Goal: Task Accomplishment & Management: Use online tool/utility

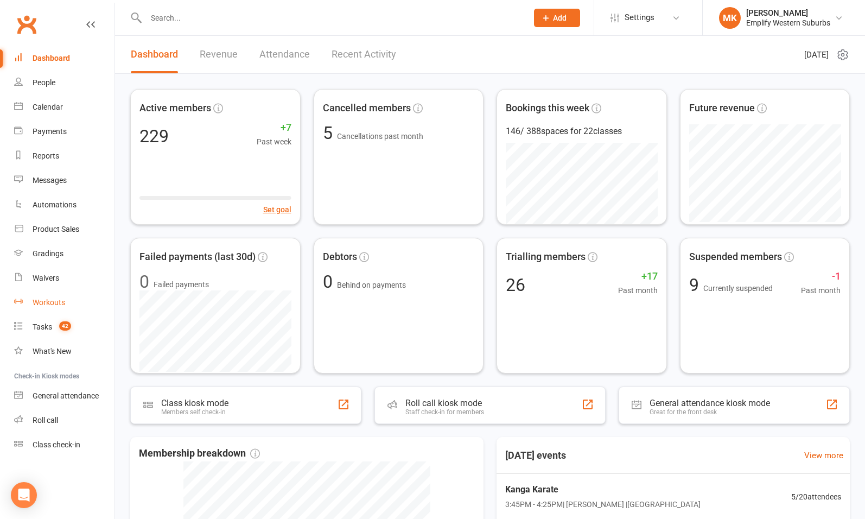
click at [50, 305] on div "Workouts" at bounding box center [49, 302] width 33 height 9
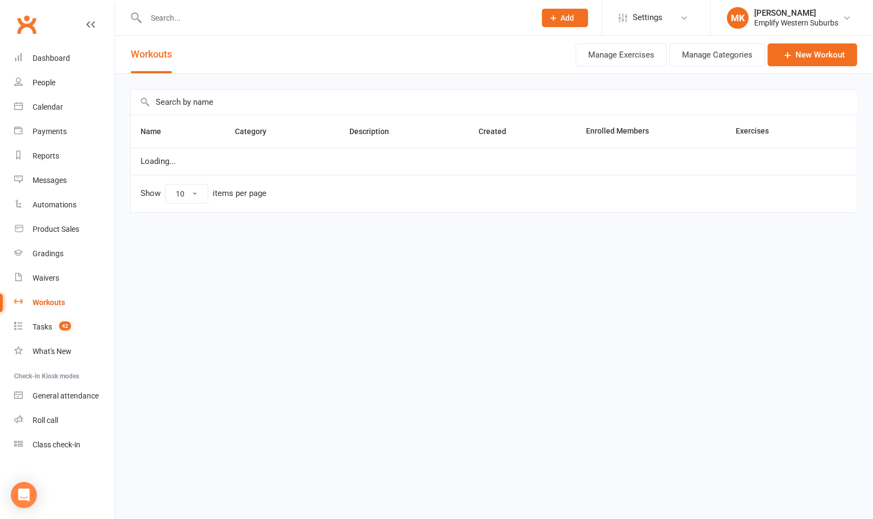
select select "100"
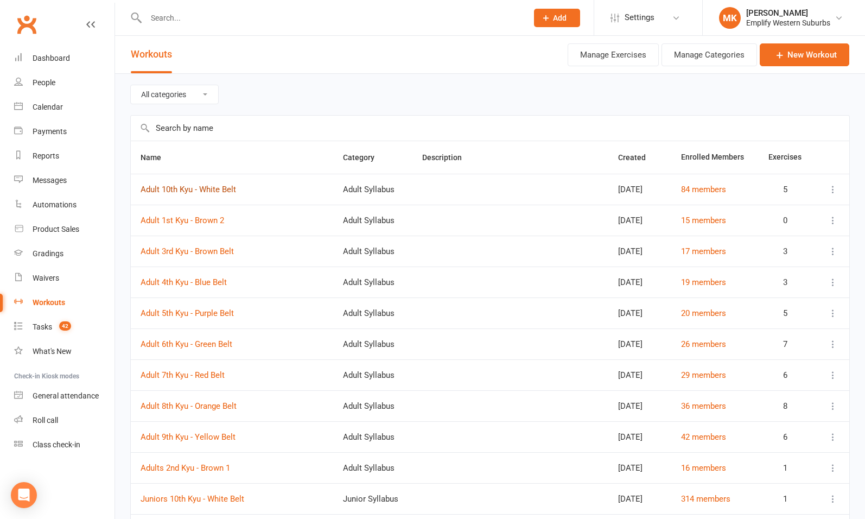
click at [207, 190] on link "Adult 10th Kyu - White Belt" at bounding box center [189, 190] width 96 height 10
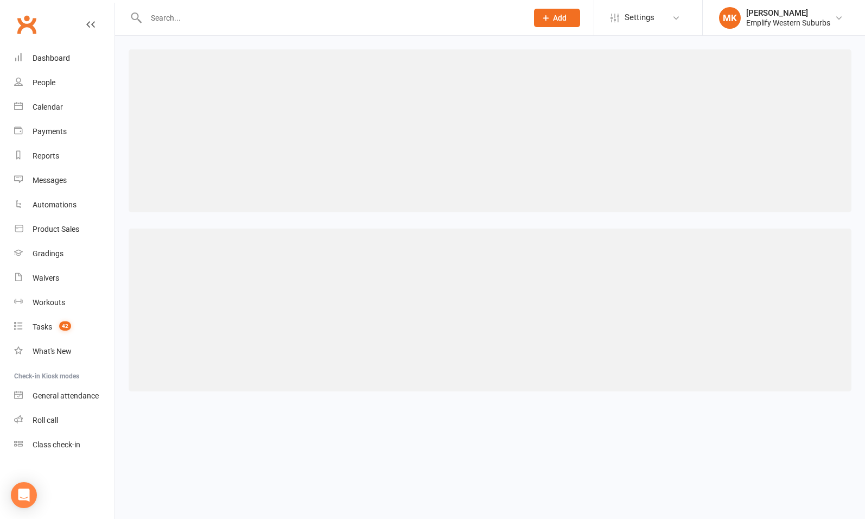
select select "115"
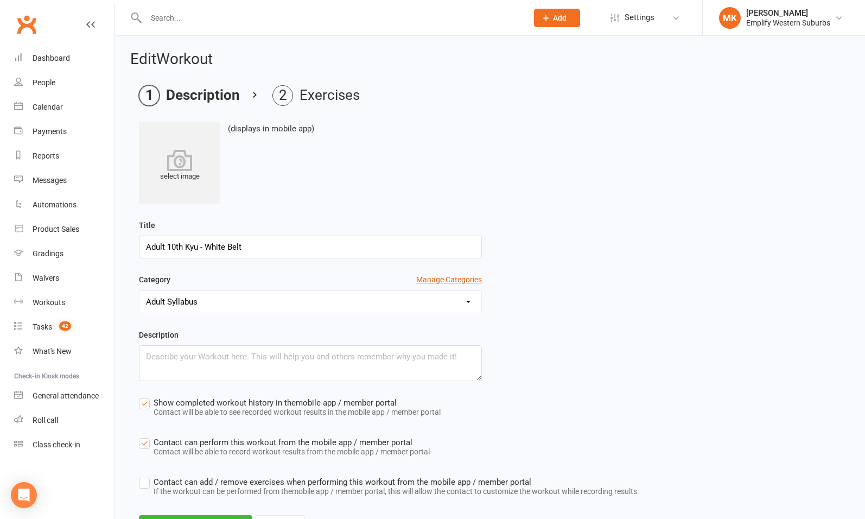
scroll to position [51, 0]
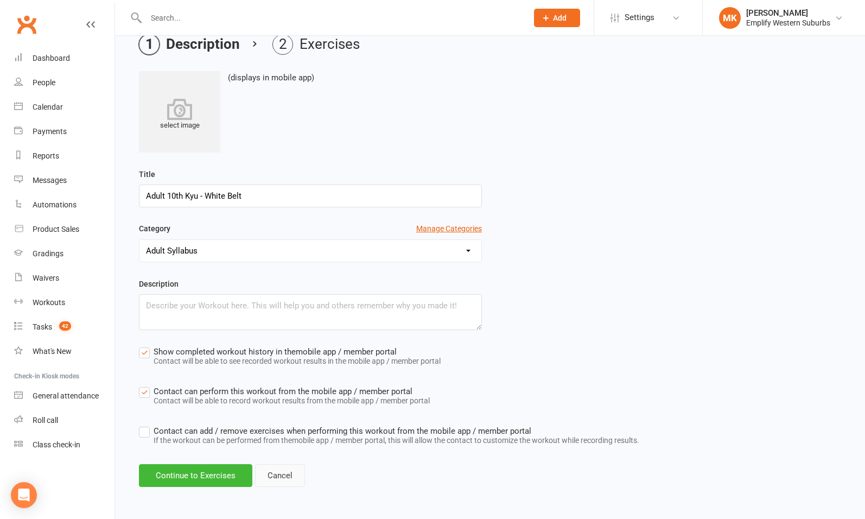
click at [277, 471] on link "Cancel" at bounding box center [280, 475] width 50 height 23
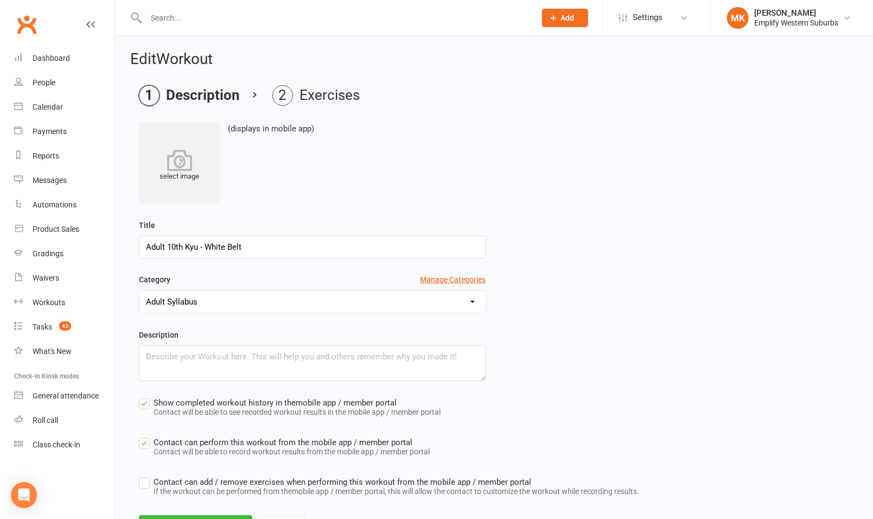
select select "100"
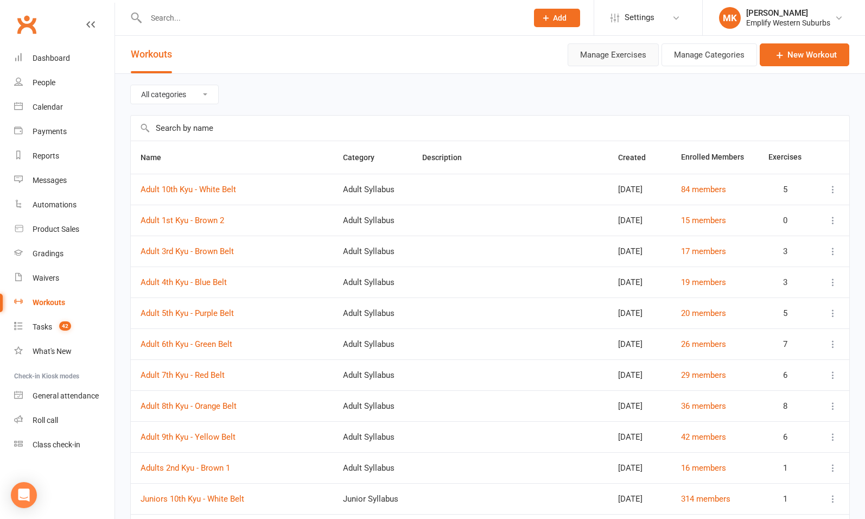
click at [635, 59] on button "Manage Exercises" at bounding box center [613, 54] width 91 height 23
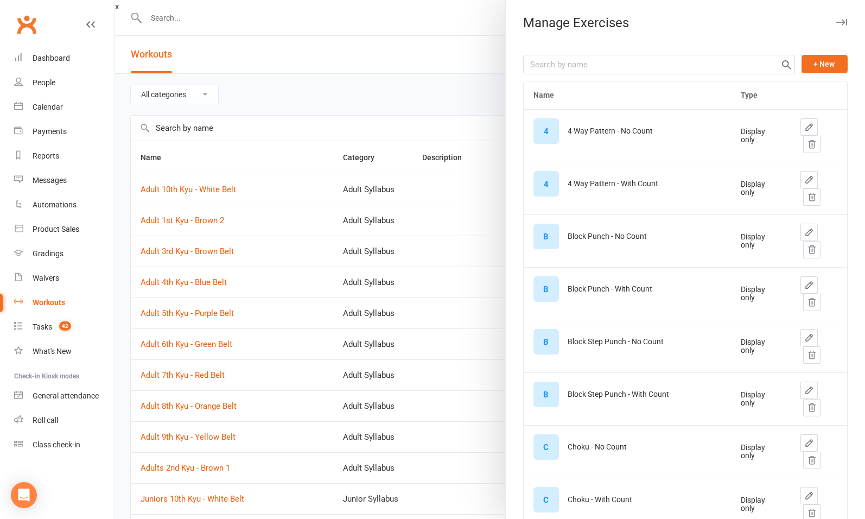
click at [613, 132] on div "4 Way Pattern - No Count" at bounding box center [610, 131] width 85 height 8
click at [836, 22] on icon "button" at bounding box center [841, 22] width 11 height 7
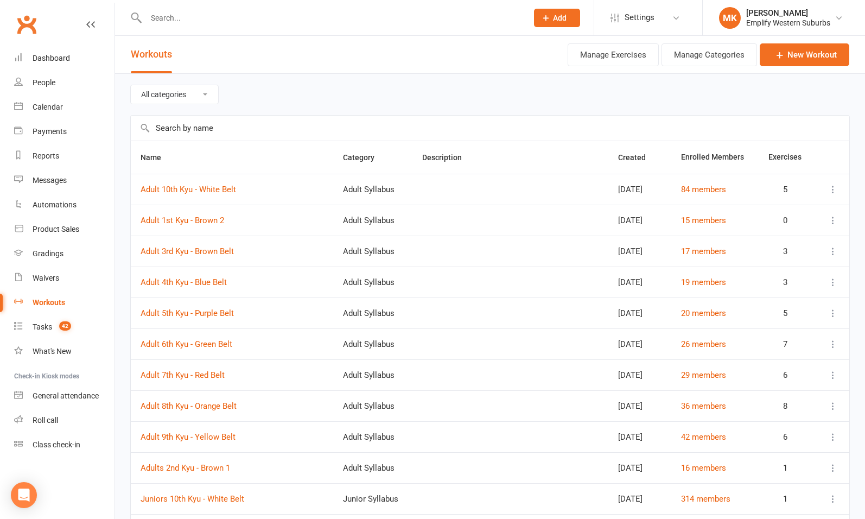
click at [832, 189] on icon at bounding box center [833, 189] width 11 height 11
click at [832, 187] on icon at bounding box center [833, 189] width 11 height 11
click at [219, 189] on link "Adult 10th Kyu - White Belt" at bounding box center [189, 190] width 96 height 10
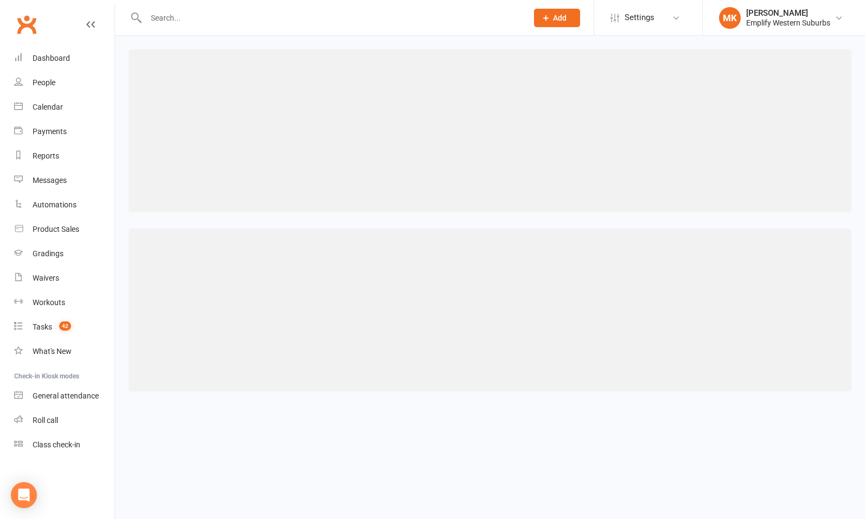
select select "115"
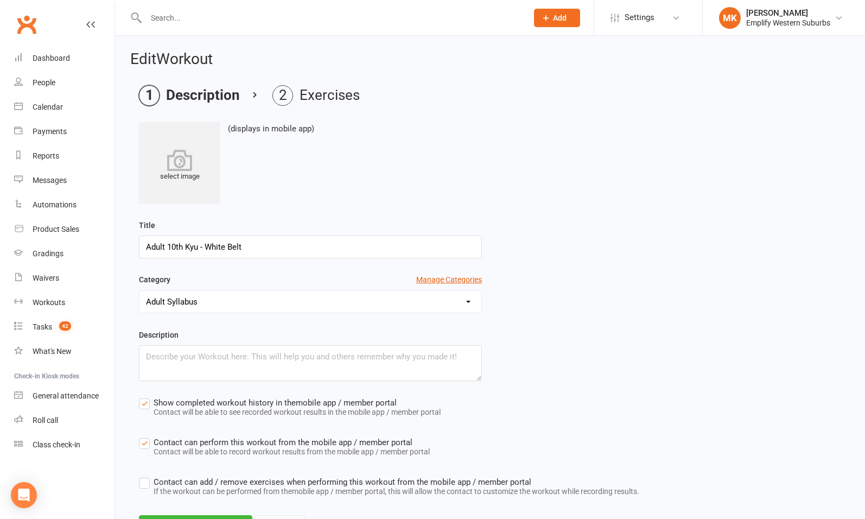
scroll to position [51, 0]
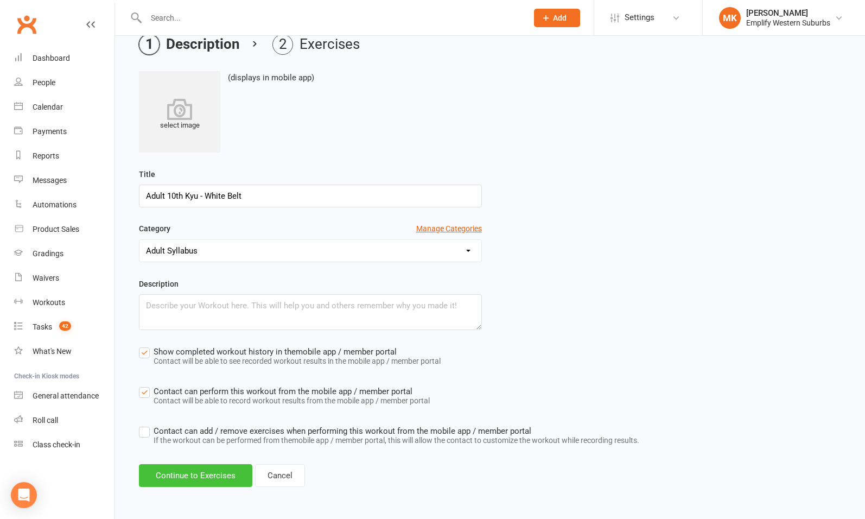
click at [234, 479] on button "Continue to Exercises" at bounding box center [195, 475] width 113 height 23
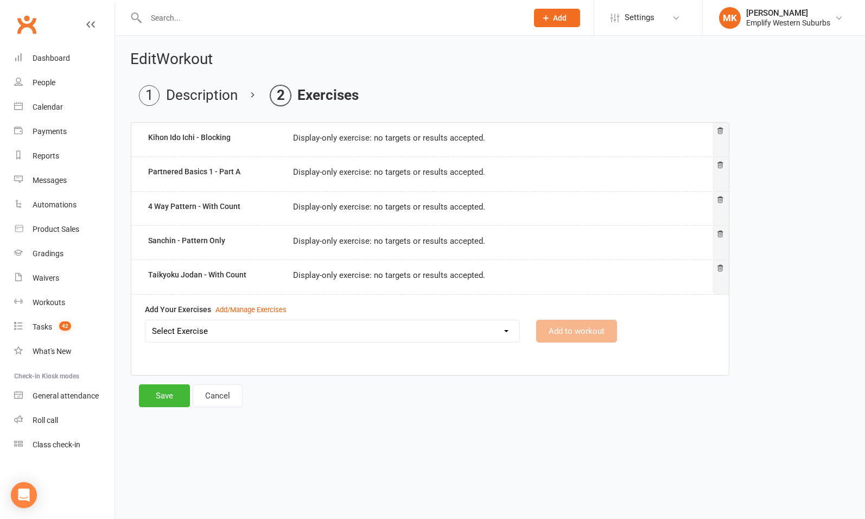
scroll to position [0, 0]
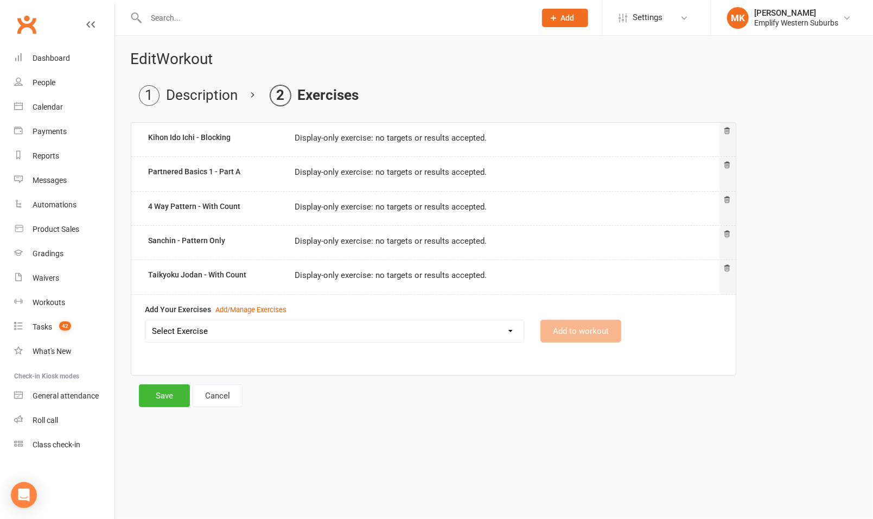
click at [232, 141] on div "Kihon Ido Ichi - Blocking" at bounding box center [213, 139] width 147 height 16
click at [299, 134] on div "Display-only exercise: no targets or results accepted." at bounding box center [507, 137] width 440 height 13
click at [229, 396] on link "Cancel" at bounding box center [218, 395] width 50 height 23
select select "100"
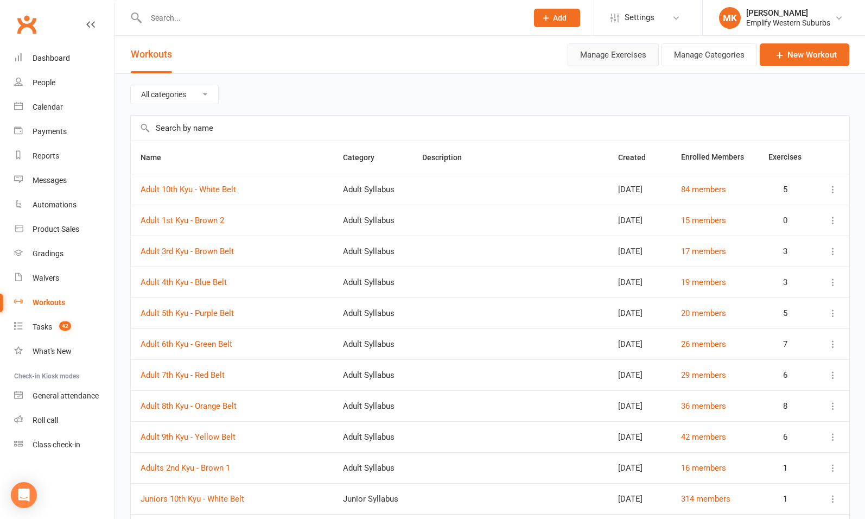
click at [621, 55] on button "Manage Exercises" at bounding box center [613, 54] width 91 height 23
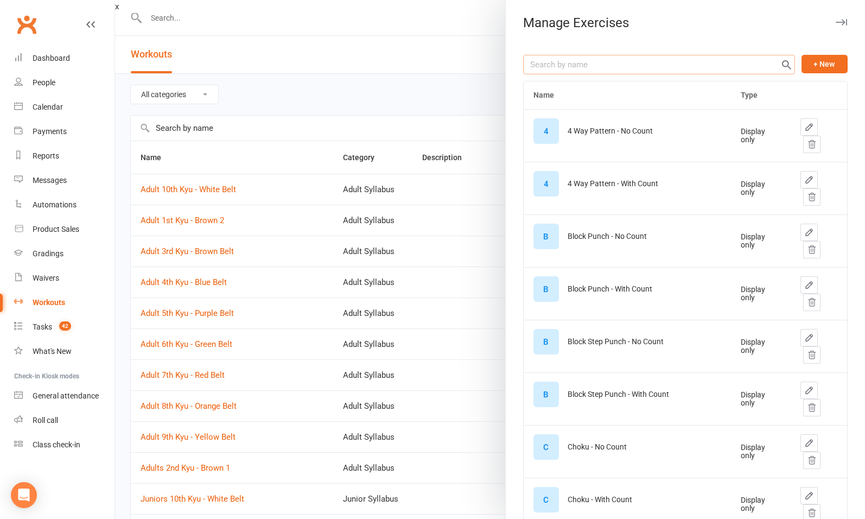
click at [596, 62] on input "text" at bounding box center [659, 65] width 272 height 20
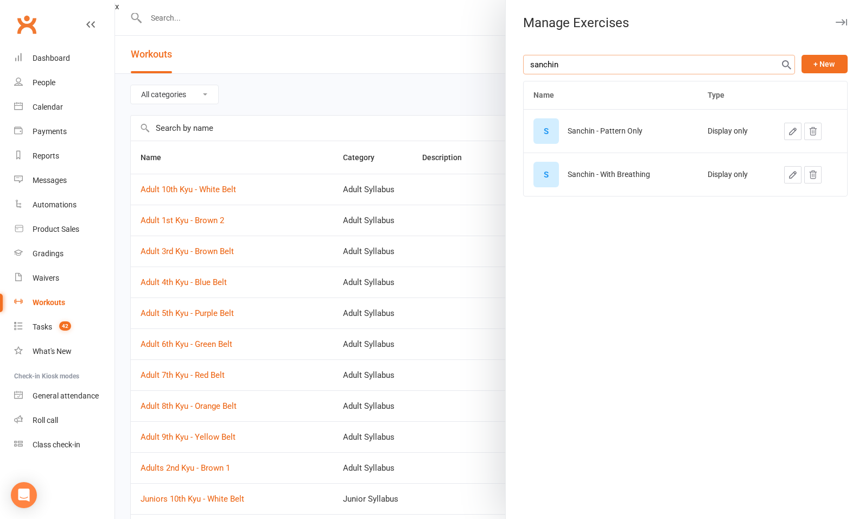
type input "sanchin"
click at [622, 128] on div "Sanchin - Pattern Only" at bounding box center [605, 131] width 75 height 8
click at [784, 129] on button "button" at bounding box center [792, 131] width 17 height 17
select select "display_only"
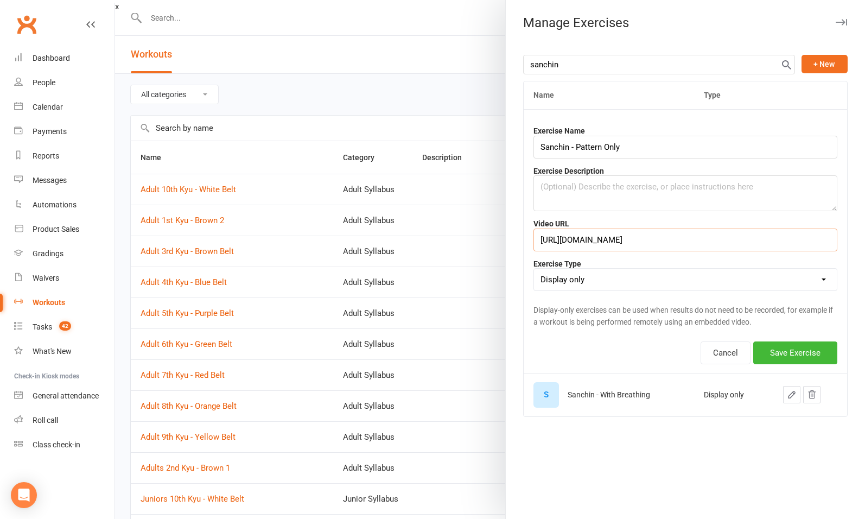
click at [605, 238] on input "[URL][DOMAIN_NAME]" at bounding box center [685, 239] width 304 height 23
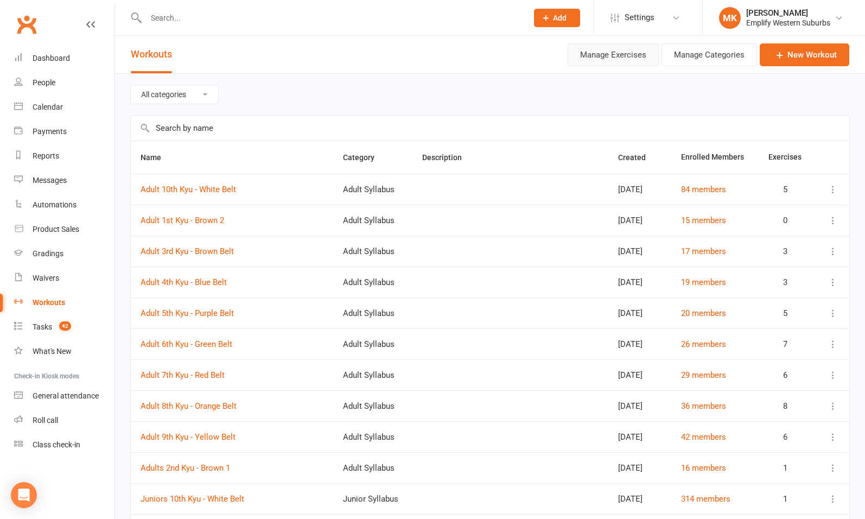
click at [601, 55] on button "Manage Exercises" at bounding box center [613, 54] width 91 height 23
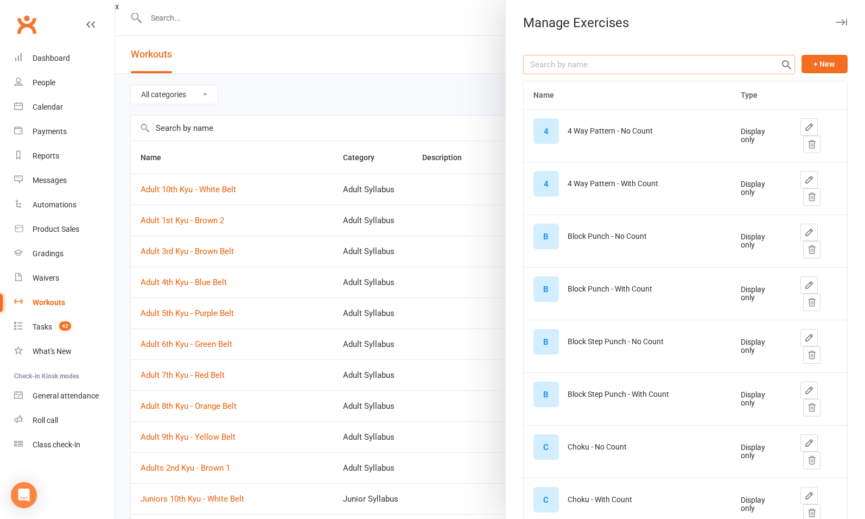
click at [600, 60] on input "text" at bounding box center [659, 65] width 272 height 20
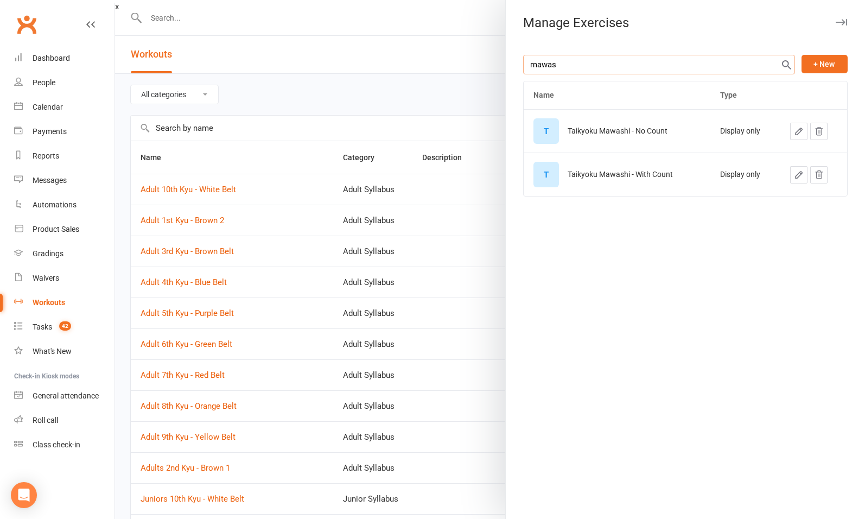
type input "mawas"
click at [794, 135] on icon "button" at bounding box center [799, 131] width 10 height 10
select select "display_only"
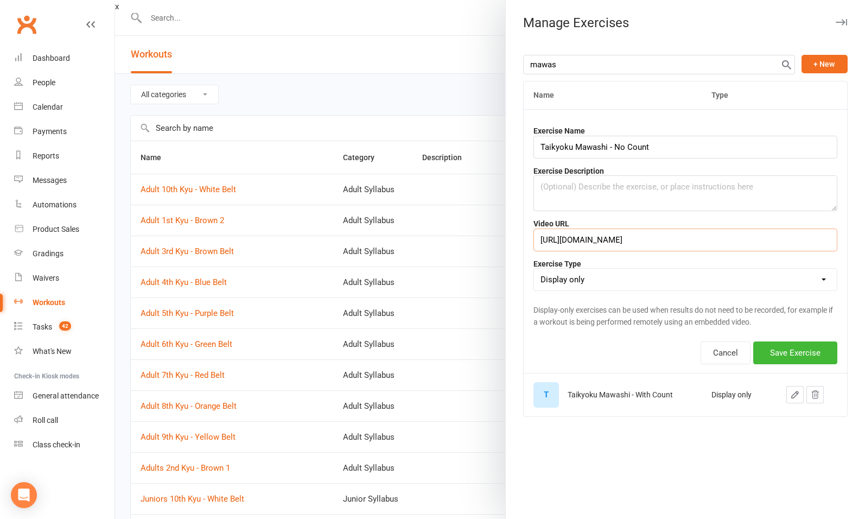
click at [660, 238] on input "[URL][DOMAIN_NAME]" at bounding box center [685, 239] width 304 height 23
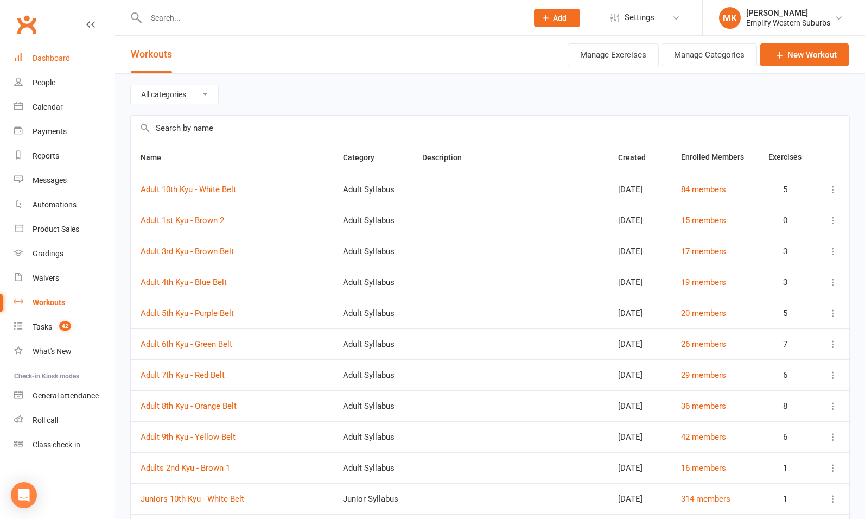
click at [54, 58] on div "Dashboard" at bounding box center [51, 58] width 37 height 9
